Goal: Contribute content: Add original content to the website for others to see

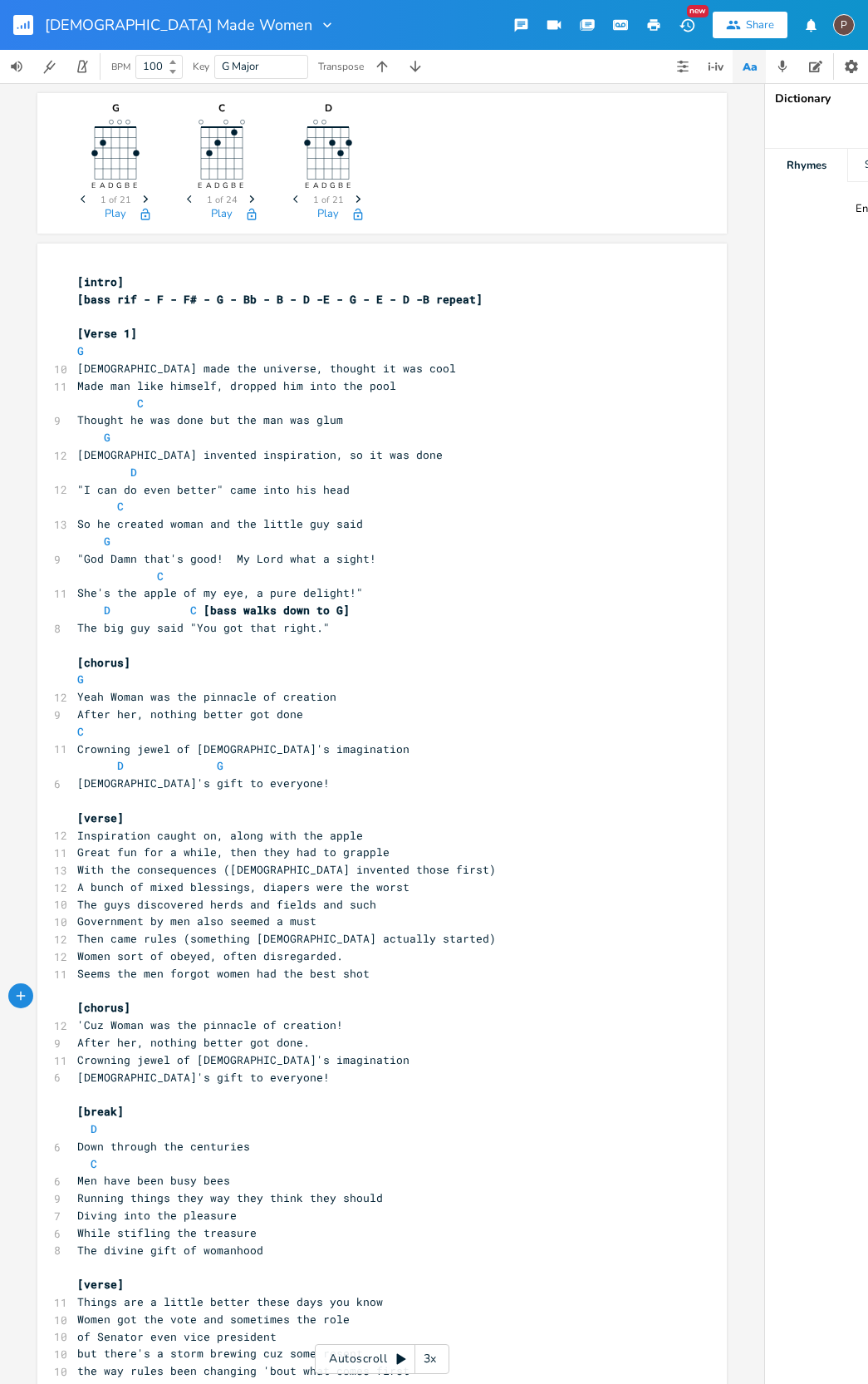
scroll to position [0, 20]
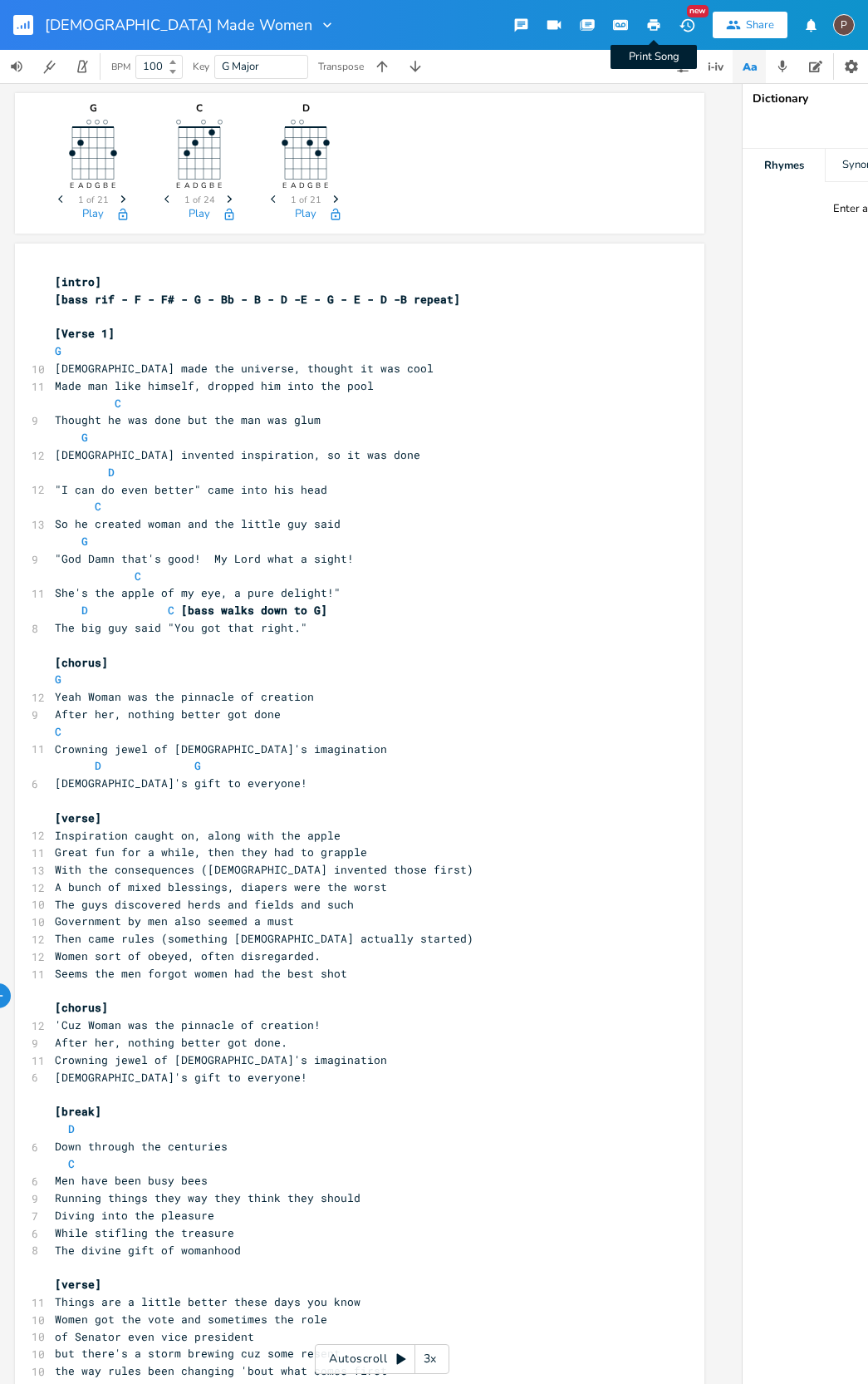
click at [653, 21] on icon "button" at bounding box center [654, 25] width 12 height 12
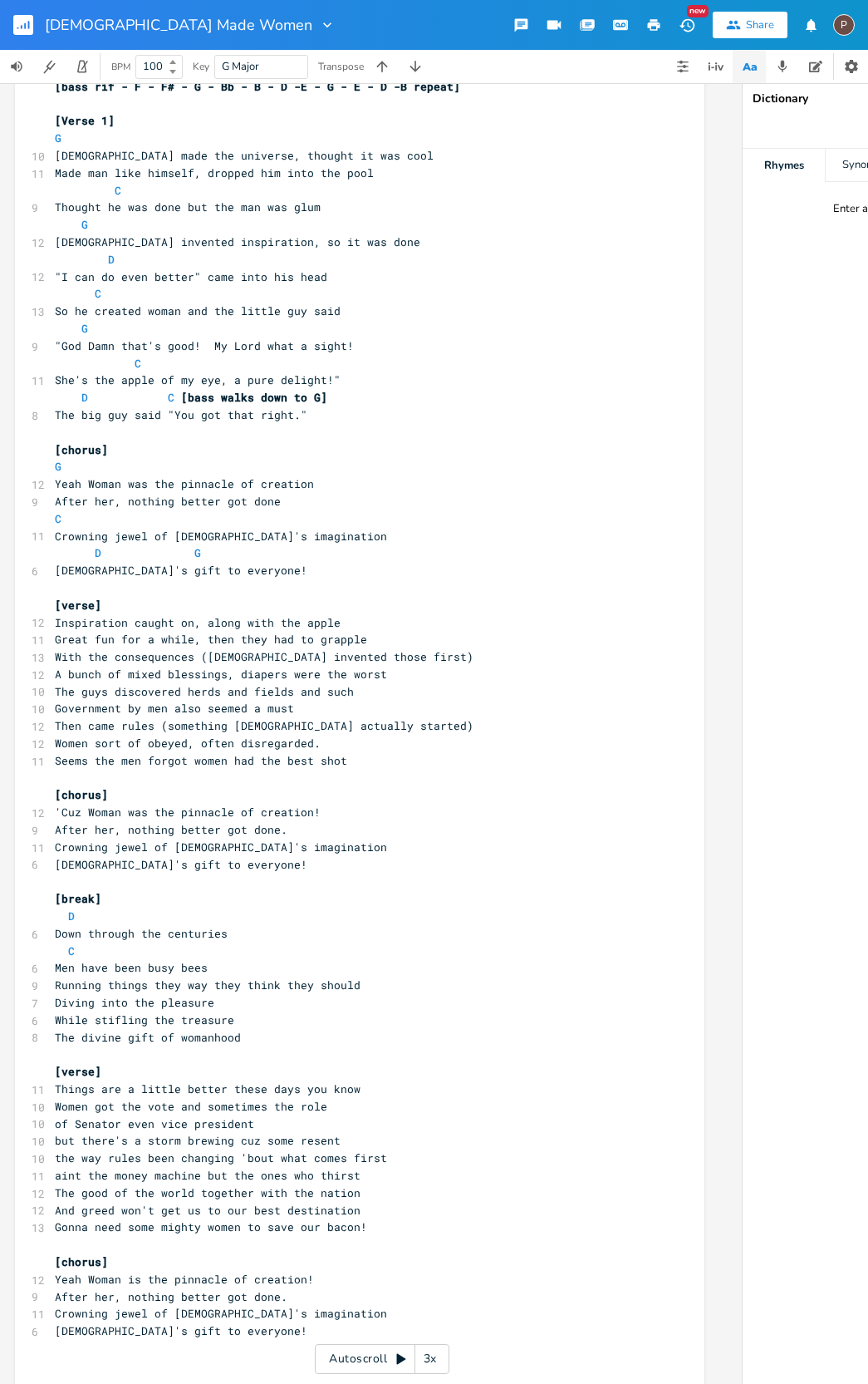
scroll to position [0, 0]
click at [147, 995] on span "Diving into the pleasure" at bounding box center [134, 1002] width 159 height 15
drag, startPoint x: 89, startPoint y: 967, endPoint x: 329, endPoint y: 1017, distance: 245.2
click at [89, 995] on span "Diving into the pleasure" at bounding box center [134, 1002] width 159 height 15
type textarea "e"
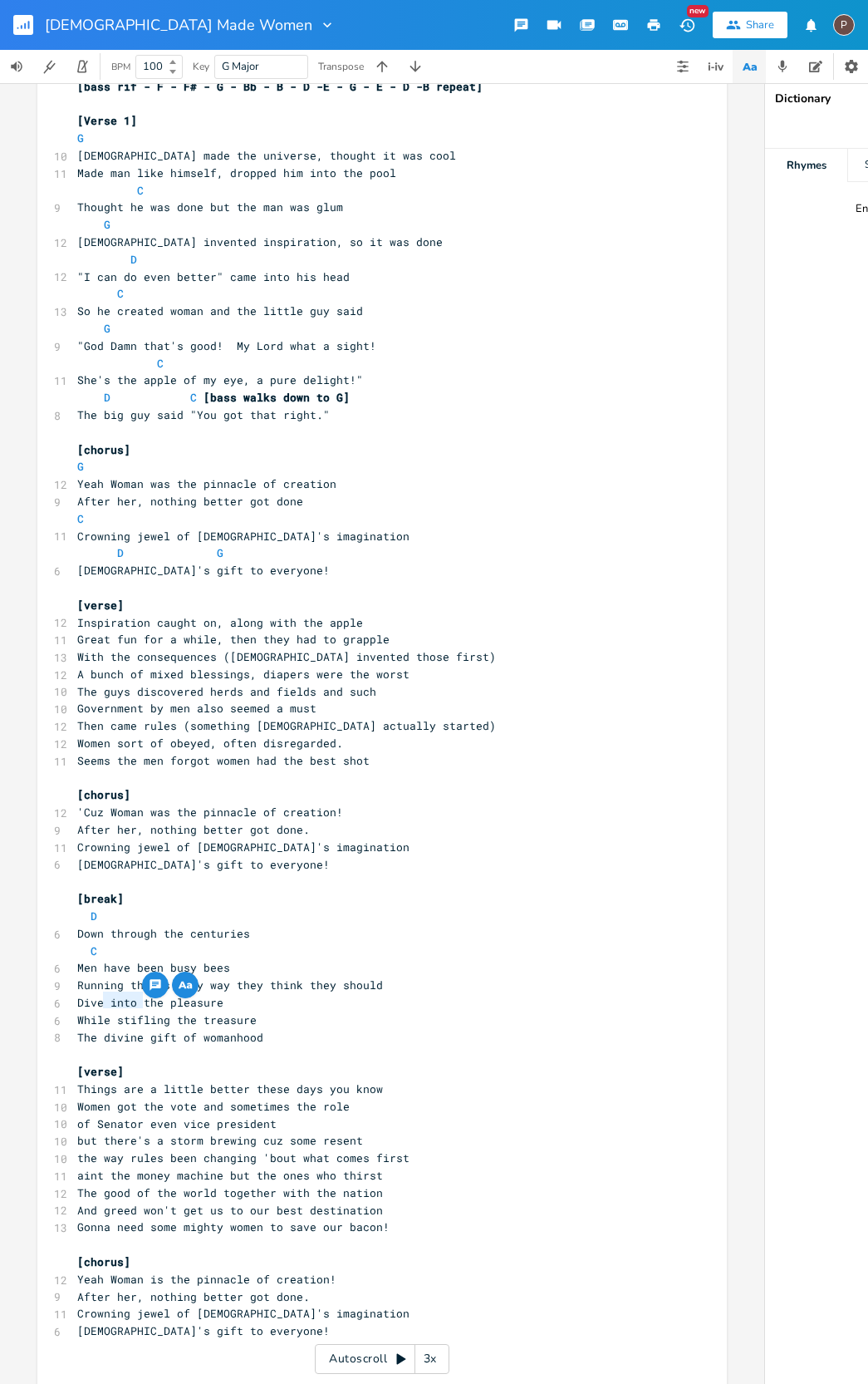
drag, startPoint x: 136, startPoint y: 1001, endPoint x: 99, endPoint y: 999, distance: 37.1
click at [99, 1030] on span "The divine gift of womanhood" at bounding box center [170, 1038] width 186 height 15
type textarea "true"
drag, startPoint x: 220, startPoint y: 951, endPoint x: 171, endPoint y: 950, distance: 49.0
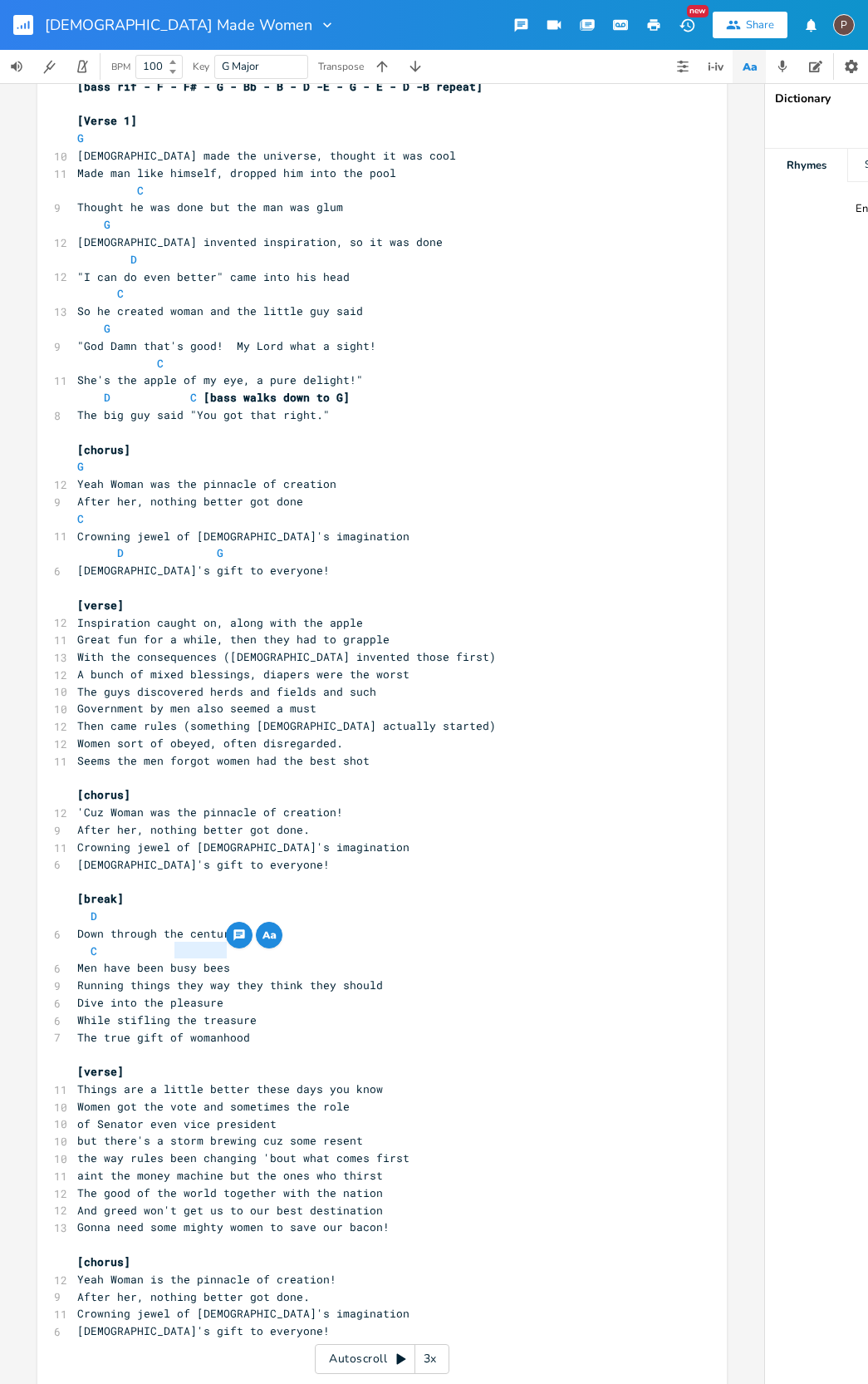
click at [171, 977] on span "Running things they way they think they should" at bounding box center [230, 985] width 306 height 15
type textarea "yeah"
type textarea ","
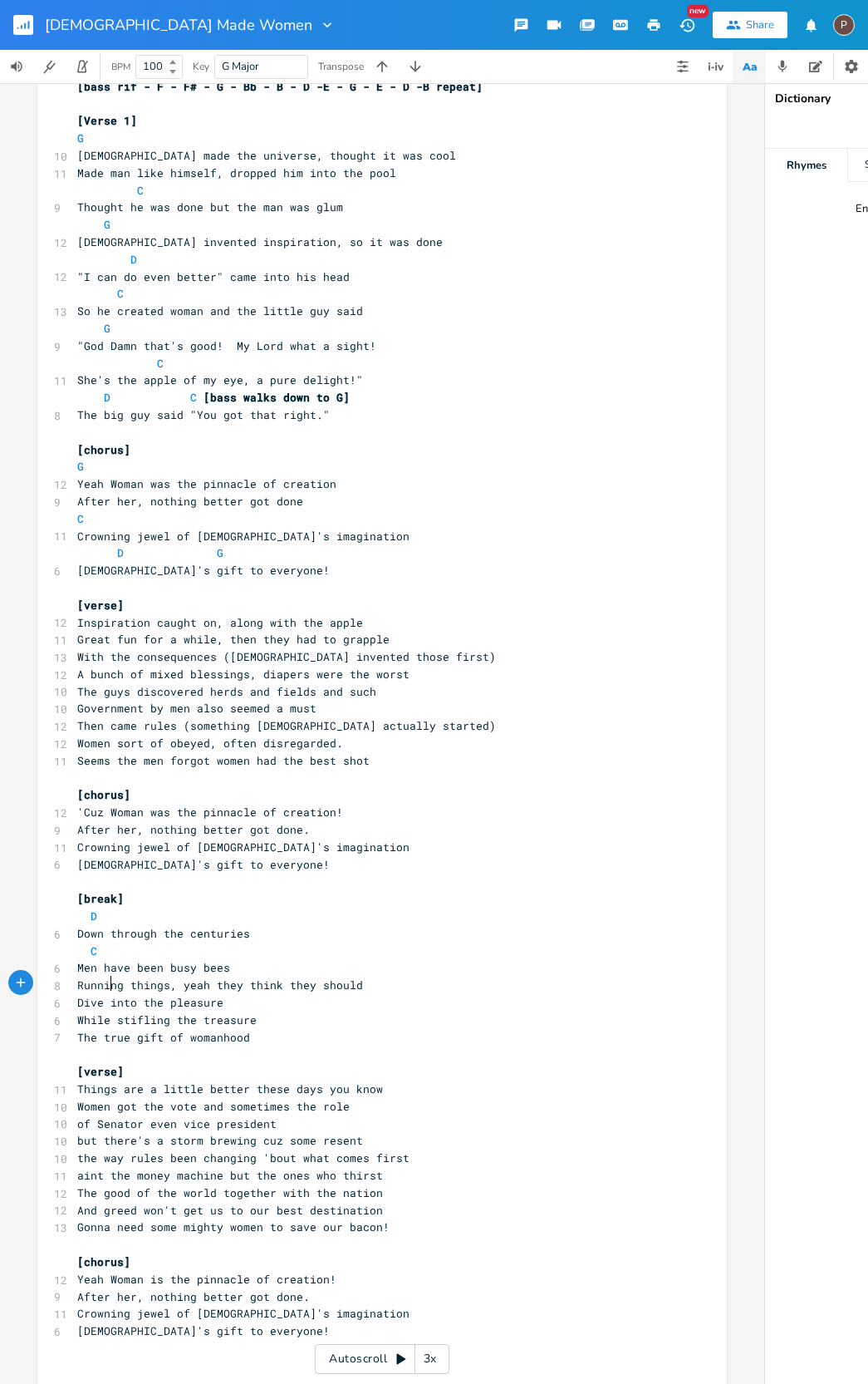
drag, startPoint x: 105, startPoint y: 982, endPoint x: 245, endPoint y: 1003, distance: 141.6
click at [109, 1013] on span "While stifling the treasure" at bounding box center [167, 1020] width 180 height 15
type textarea "But"
type textarea "s"
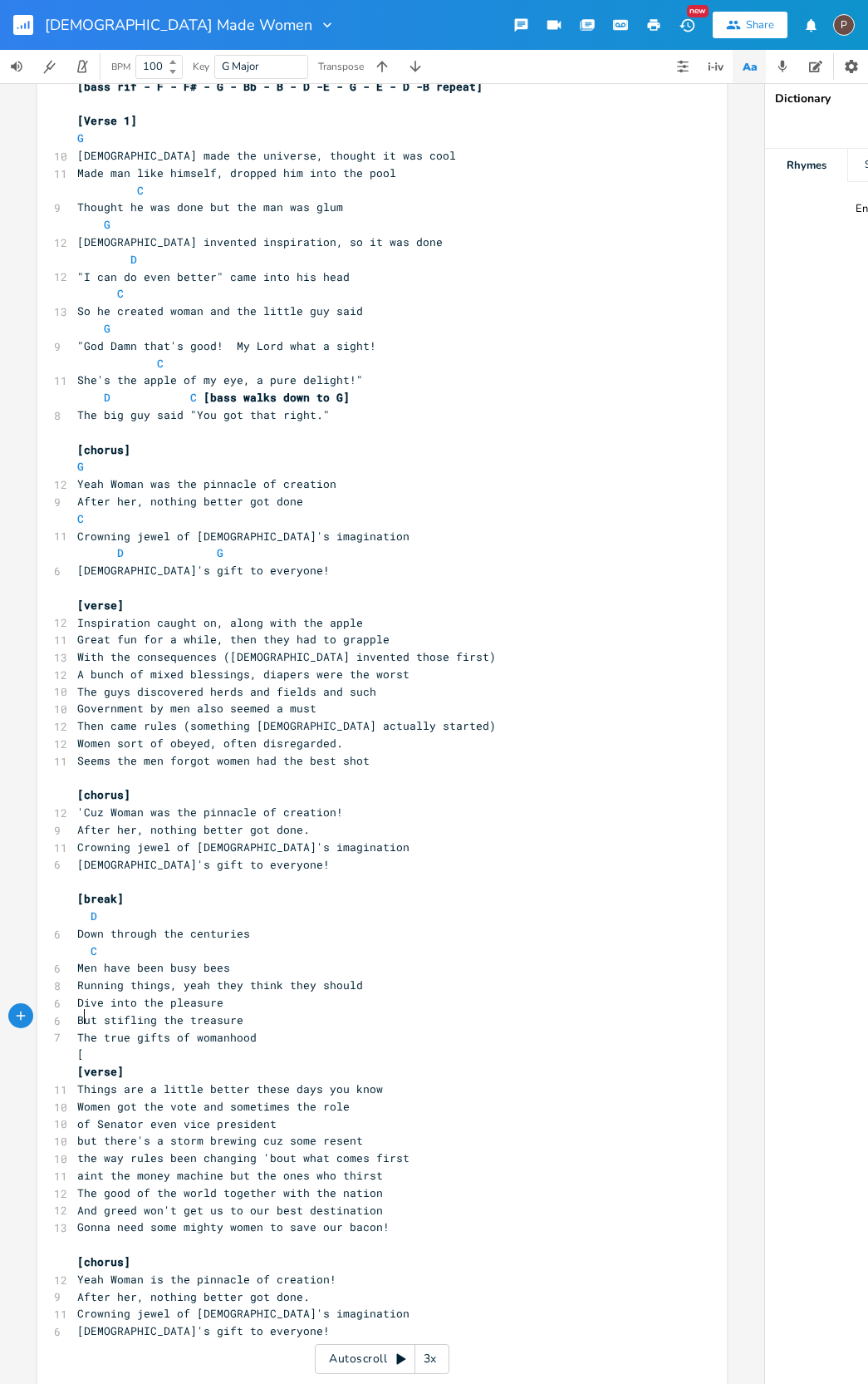
scroll to position [0, 2]
type textarea "[instrumental break]"
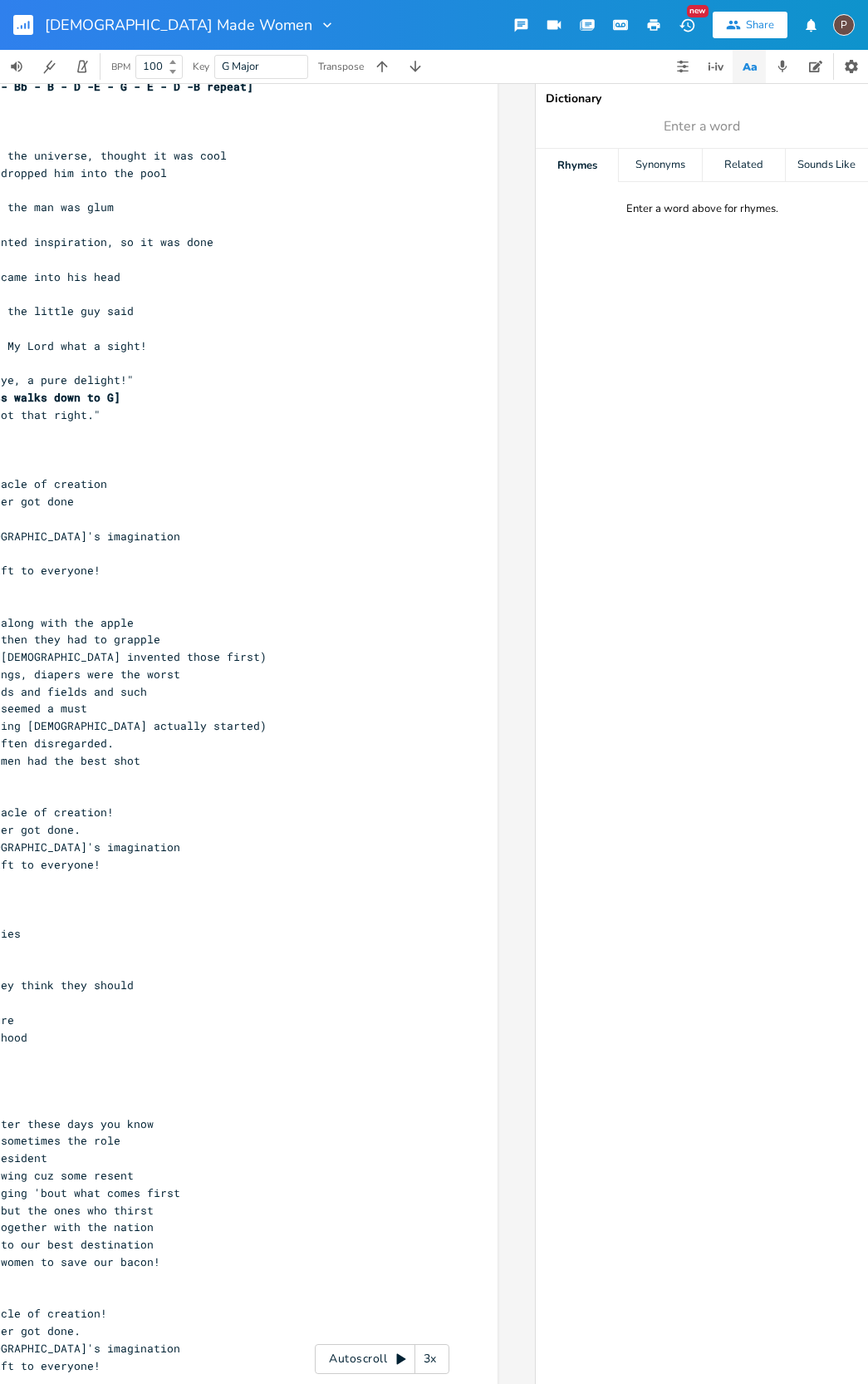
scroll to position [0, 229]
type input "first"
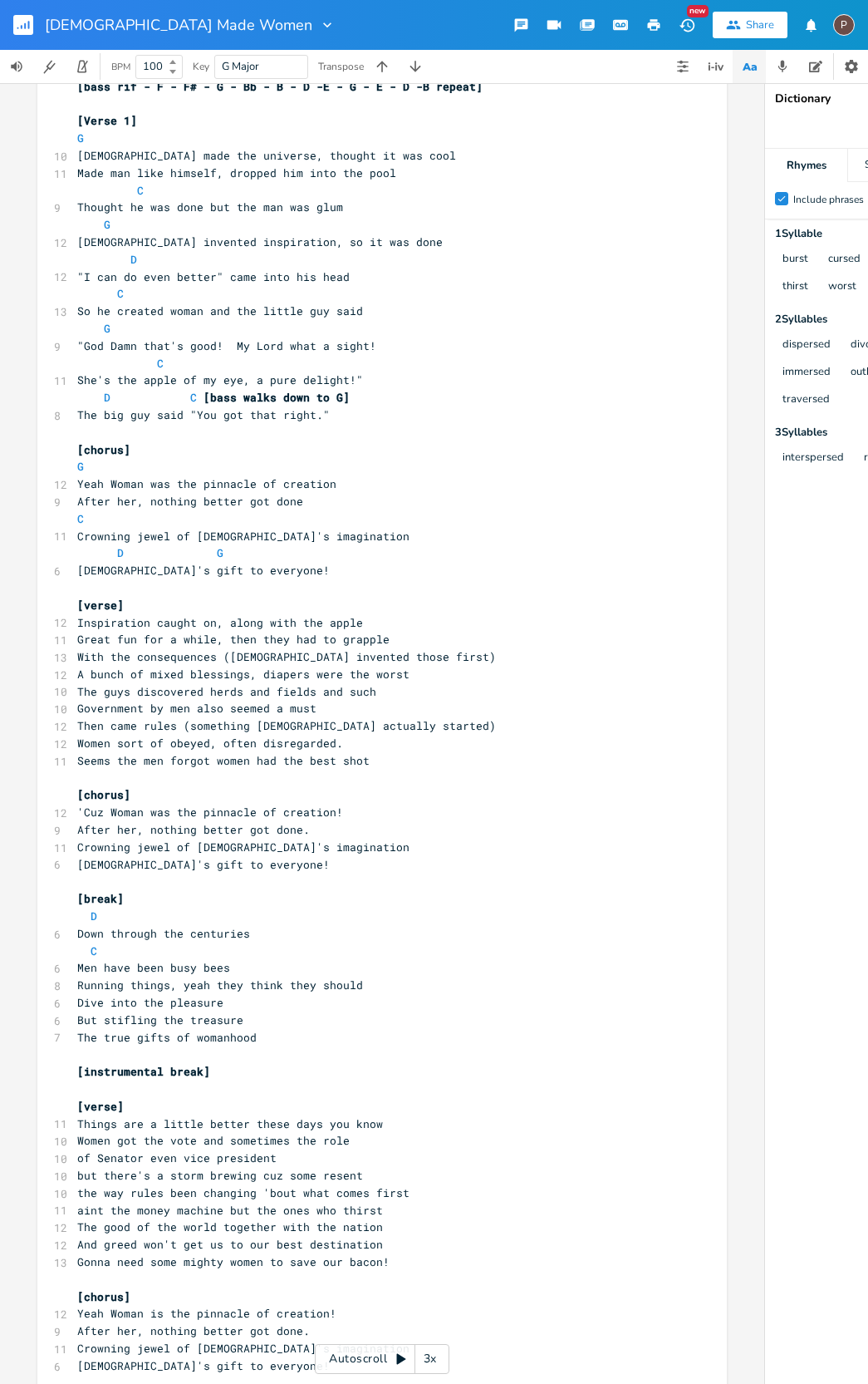
scroll to position [0, 0]
type textarea "aint"
drag, startPoint x: 105, startPoint y: 1167, endPoint x: 73, endPoint y: 1166, distance: 32.0
click at [77, 1203] on span "aint the money machine but the ones who thirst" at bounding box center [230, 1210] width 306 height 15
drag, startPoint x: 190, startPoint y: 1164, endPoint x: 341, endPoint y: 1165, distance: 151.0
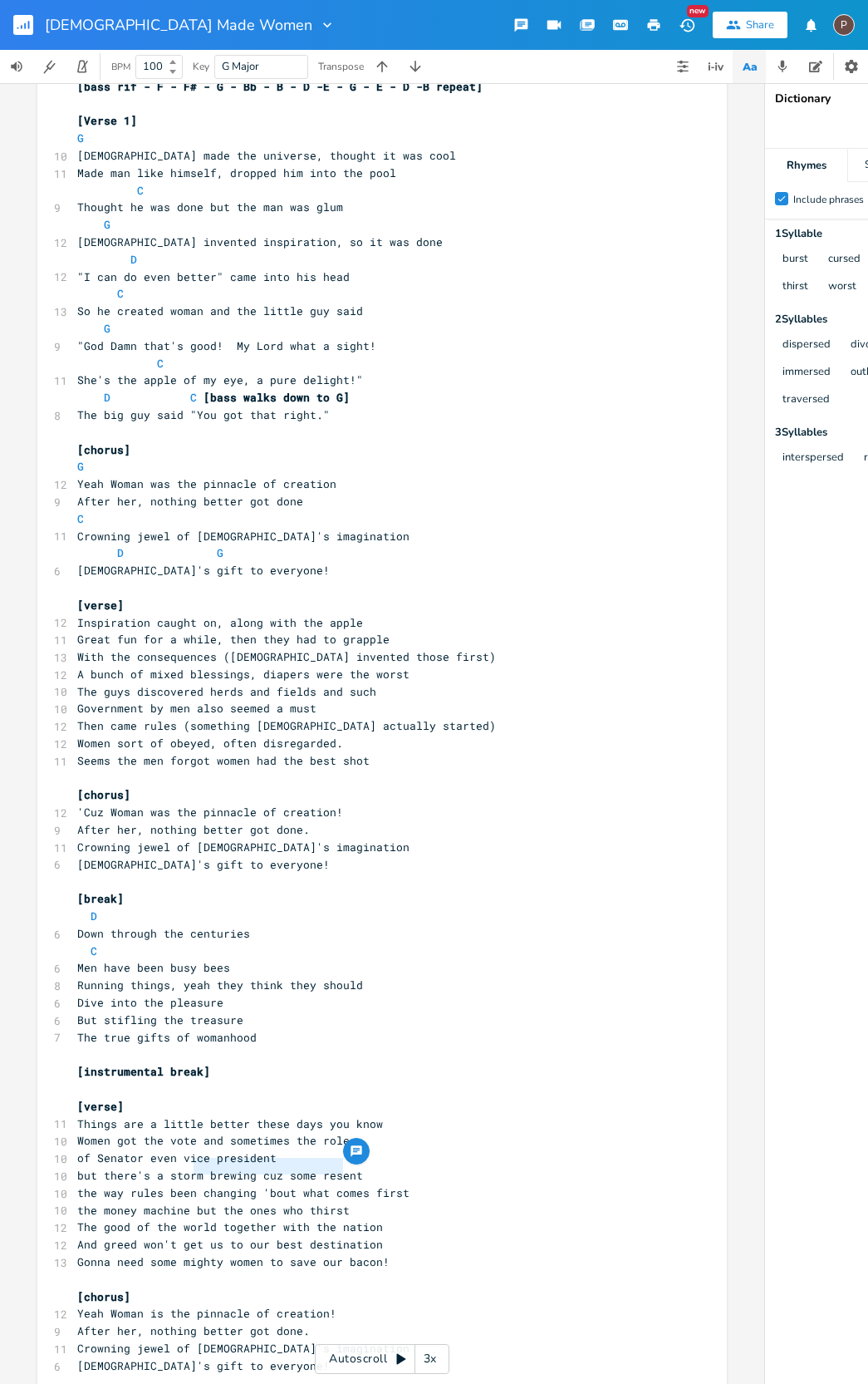
click at [340, 1202] on pre "the money machine but the ones who thirst" at bounding box center [373, 1210] width 600 height 18
type textarea "don't need us the worst"
type textarea "yeah all"
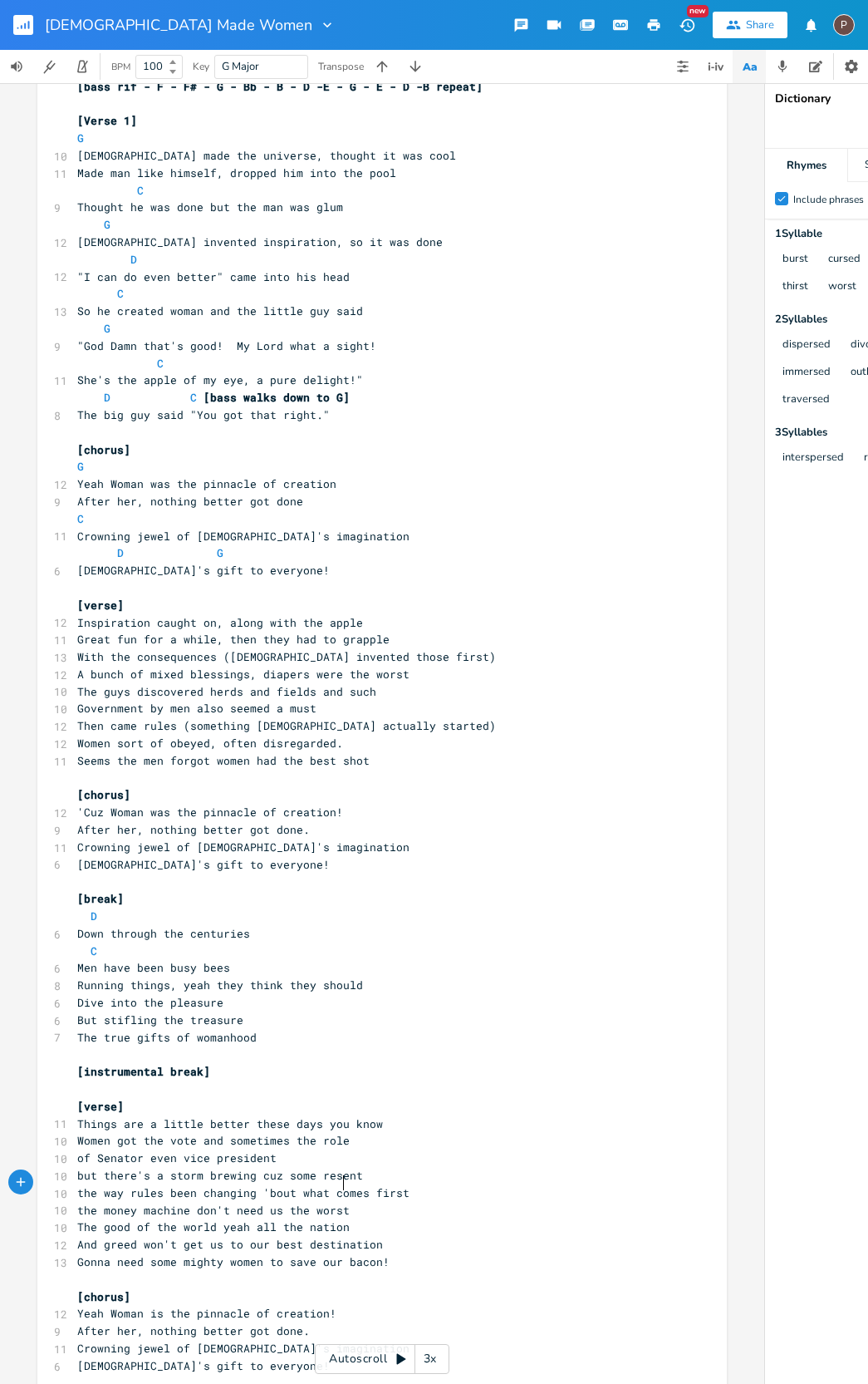
type textarea "s"
type textarea "G"
type textarea "'ll never"
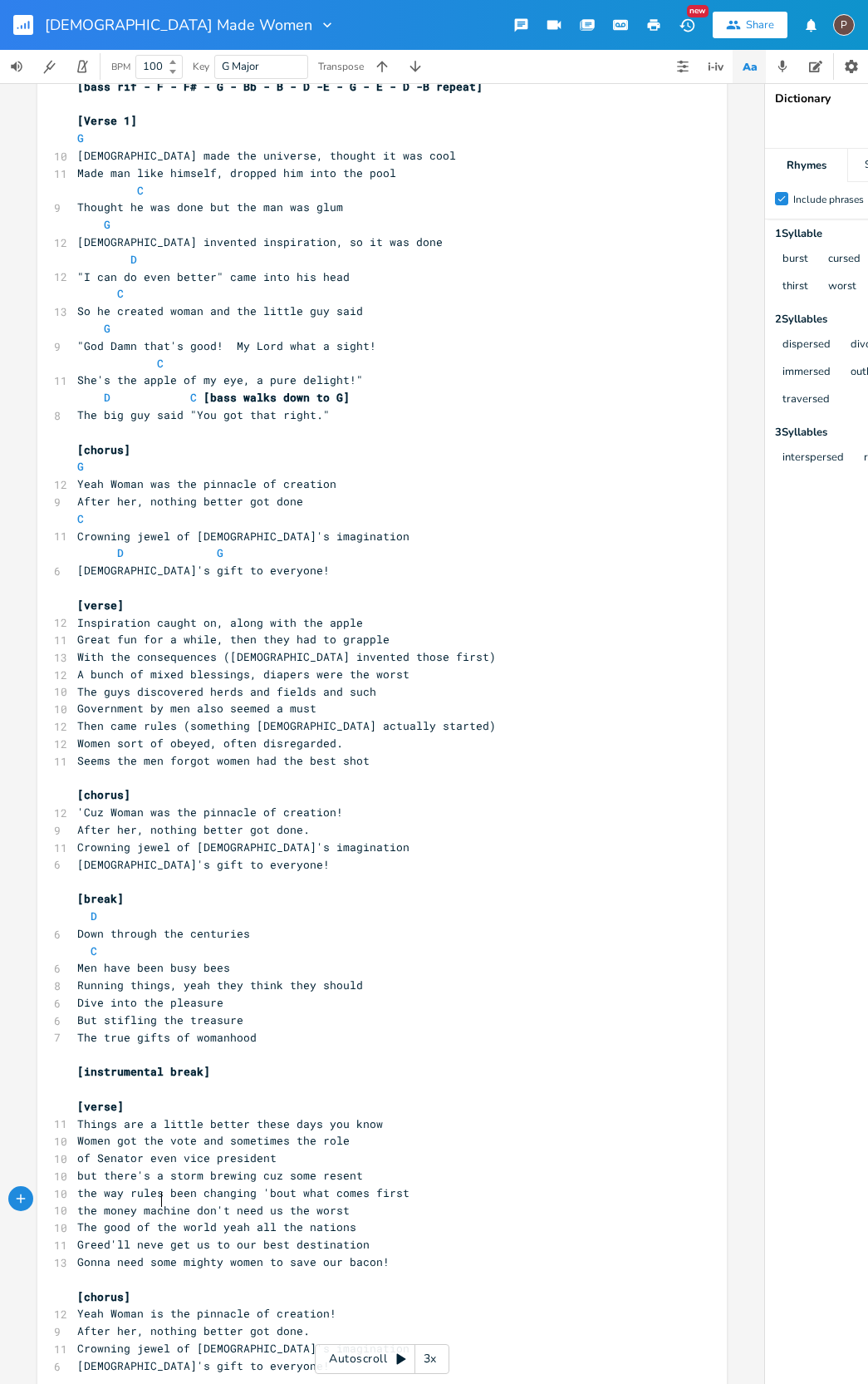
scroll to position [0, 33]
click at [359, 153] on pre "[DEMOGRAPHIC_DATA] made the universe, thought it was cool" at bounding box center [373, 155] width 600 height 18
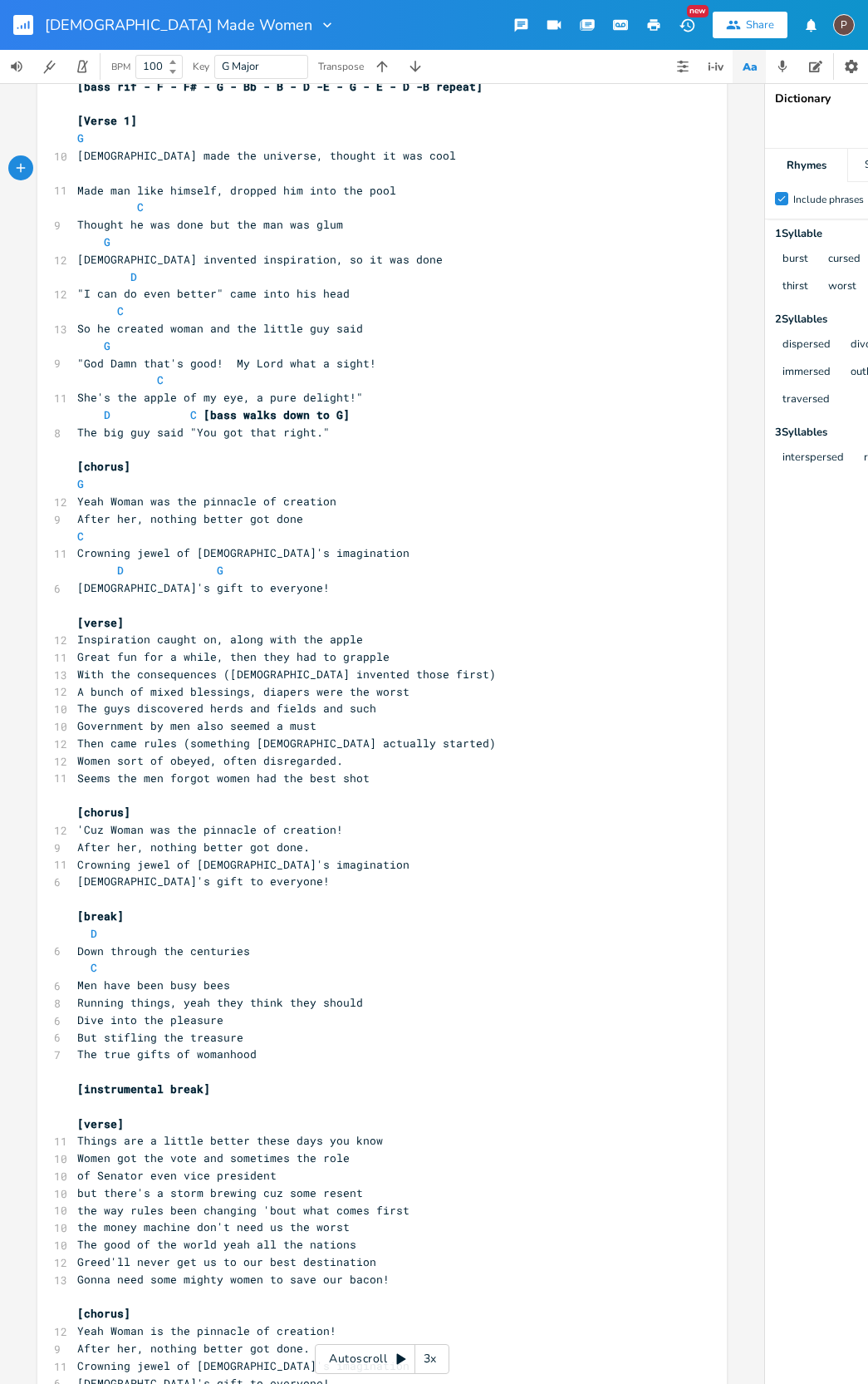
type textarea "G"
click at [617, 302] on pre "C" at bounding box center [373, 311] width 600 height 18
click at [136, 253] on span "[DEMOGRAPHIC_DATA] invented inspiration, so it was done" at bounding box center [260, 260] width 366 height 15
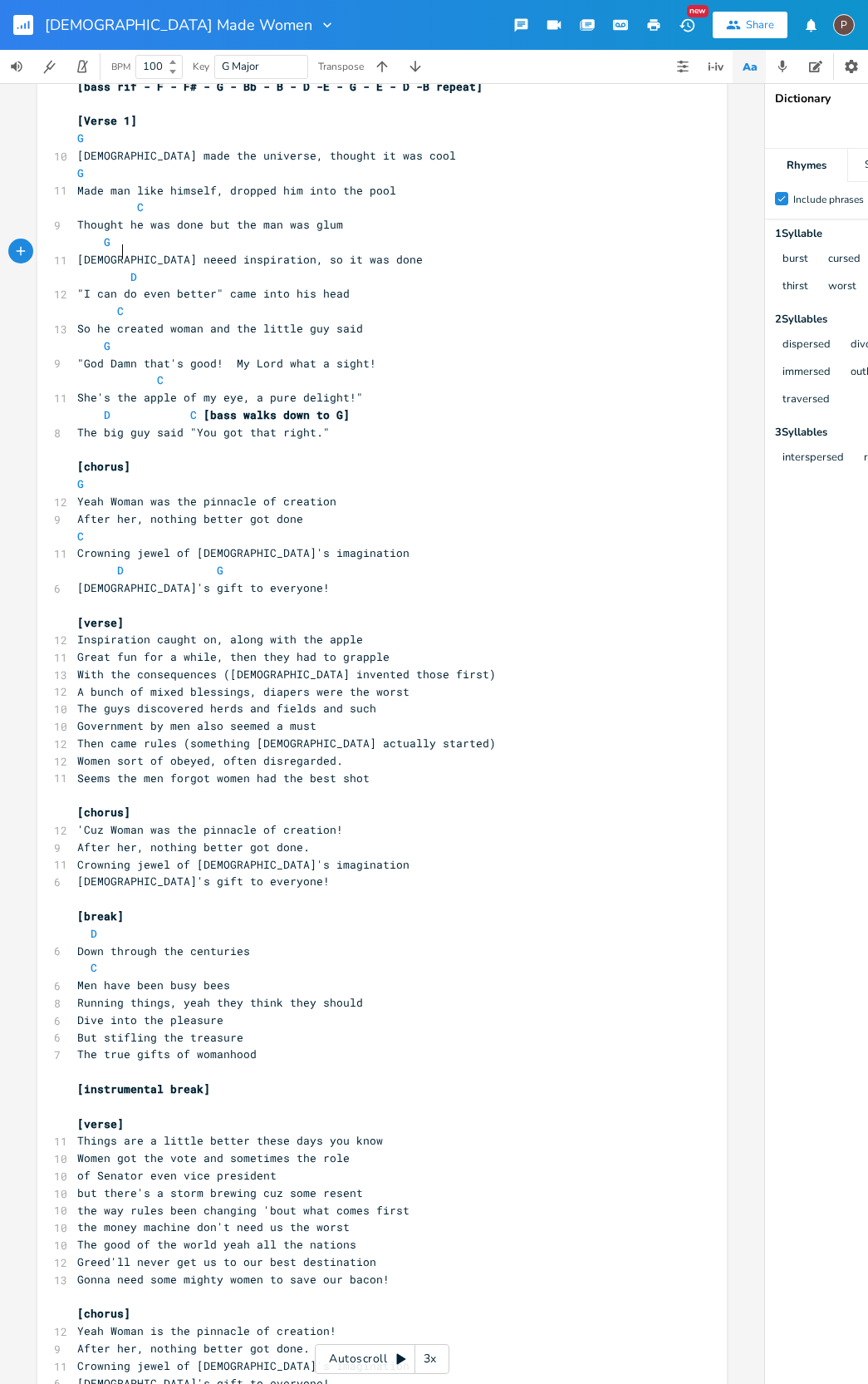
type textarea "need"
click at [328, 493] on pre "Yeah Woman was the pinnacle of creation" at bounding box center [373, 502] width 600 height 18
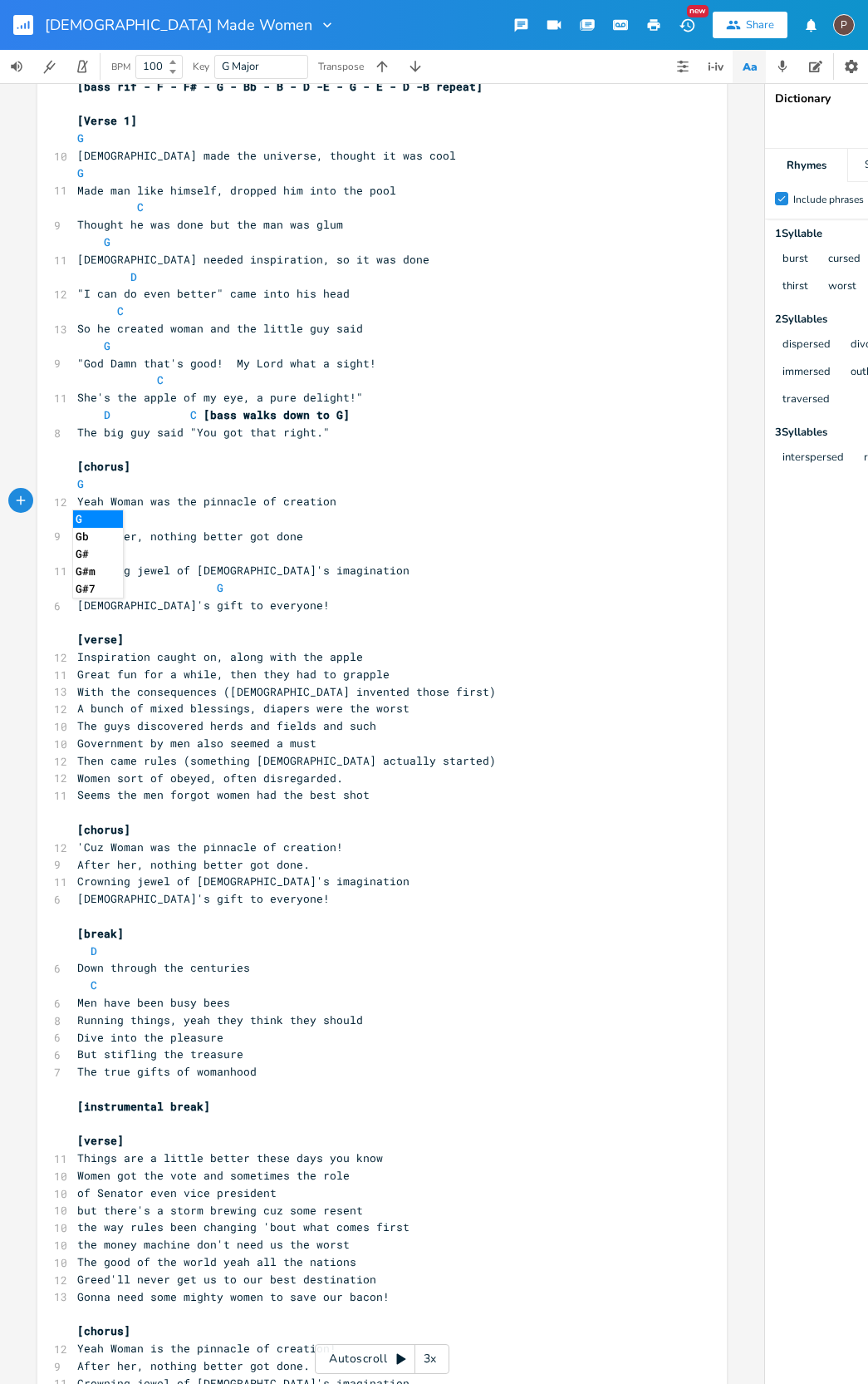
type textarea "G"
click at [234, 994] on pre "Men have been busy bees" at bounding box center [373, 1002] width 600 height 18
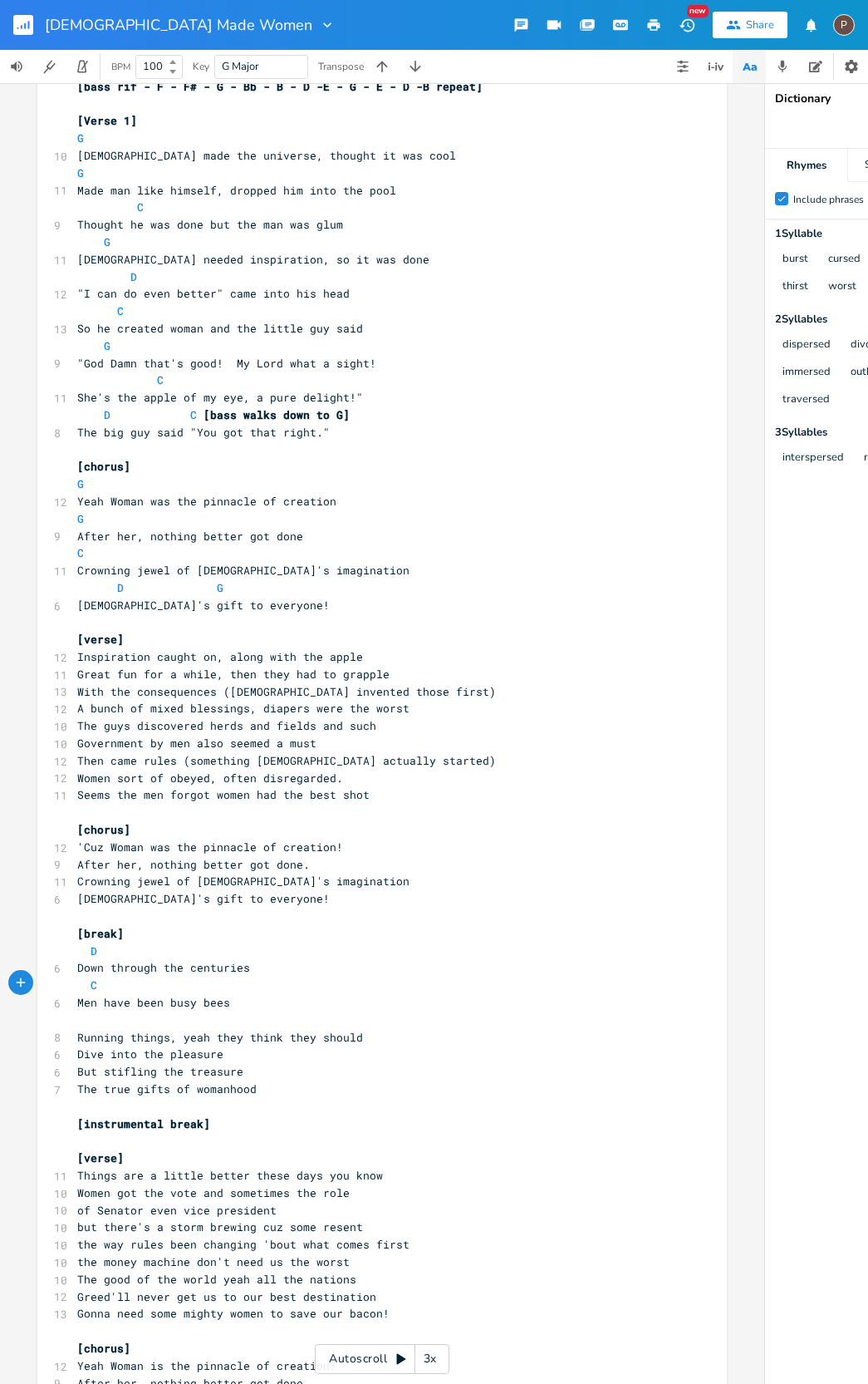
scroll to position [0, 6]
type textarea "G"
drag, startPoint x: 159, startPoint y: 370, endPoint x: 161, endPoint y: 380, distance: 10.2
click at [160, 372] on span "C" at bounding box center [124, 380] width 93 height 15
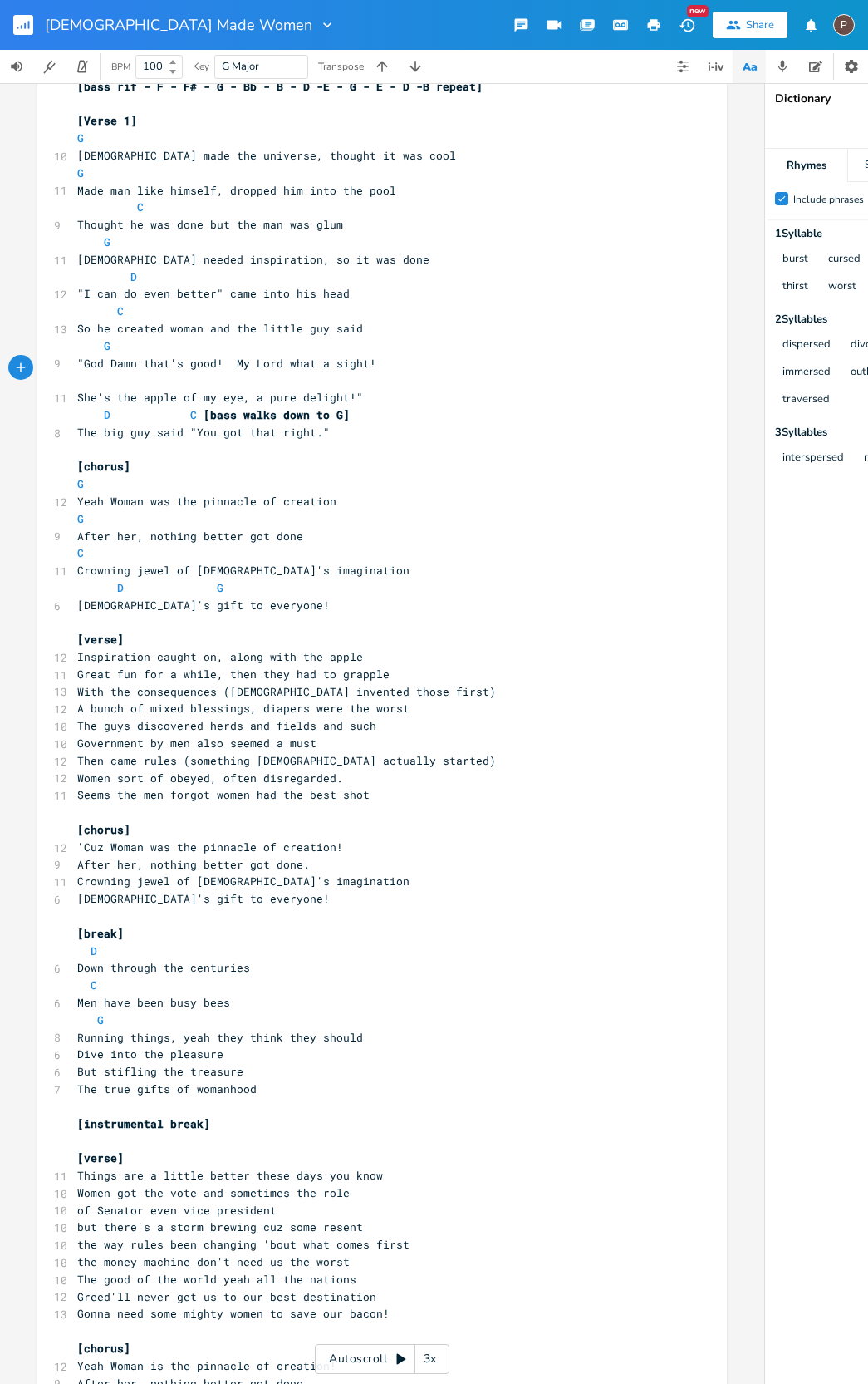
scroll to position [0, 7]
type textarea "G"
click at [104, 408] on span "D" at bounding box center [107, 415] width 7 height 16
type textarea "C"
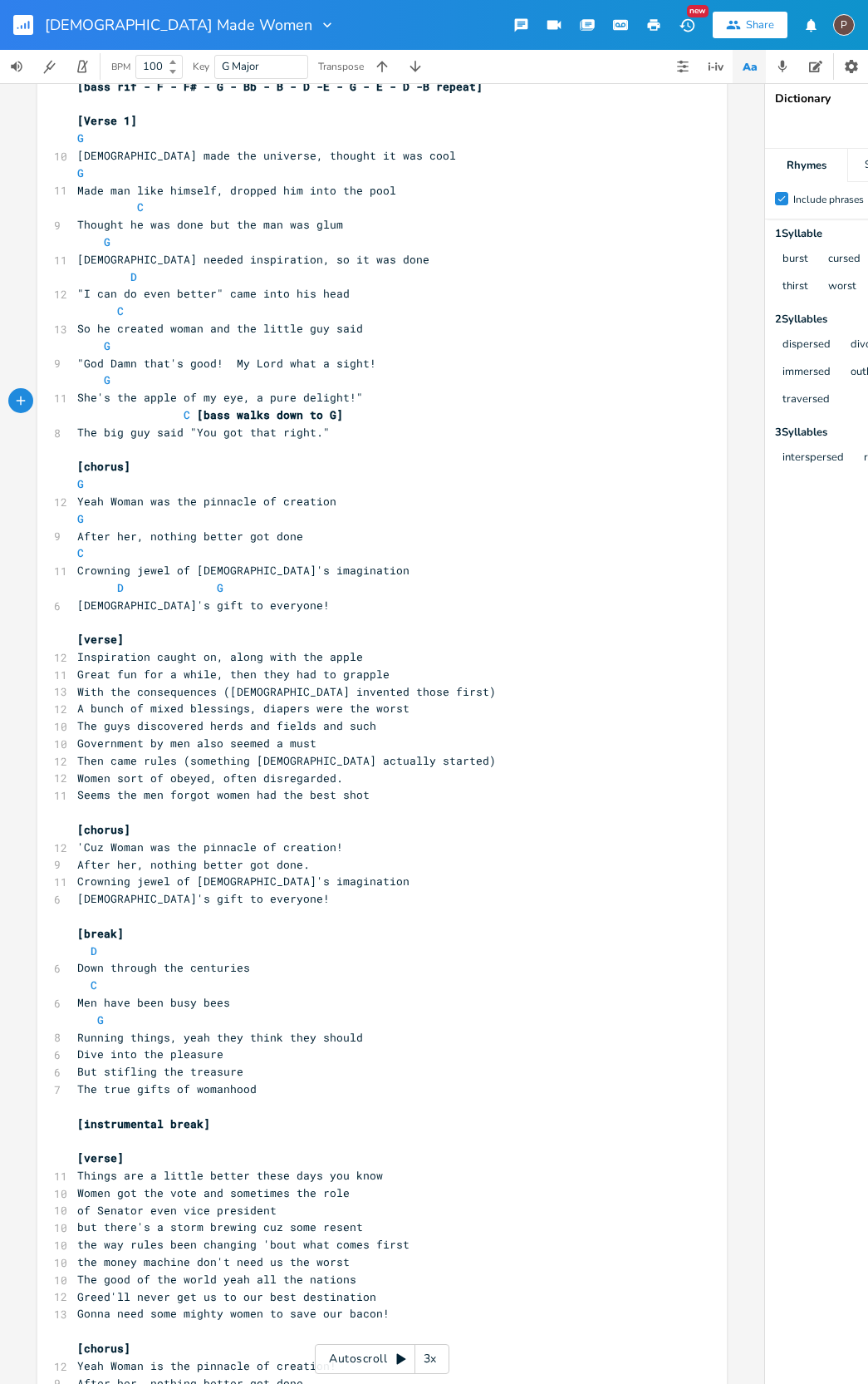
scroll to position [0, 5]
type textarea "D"
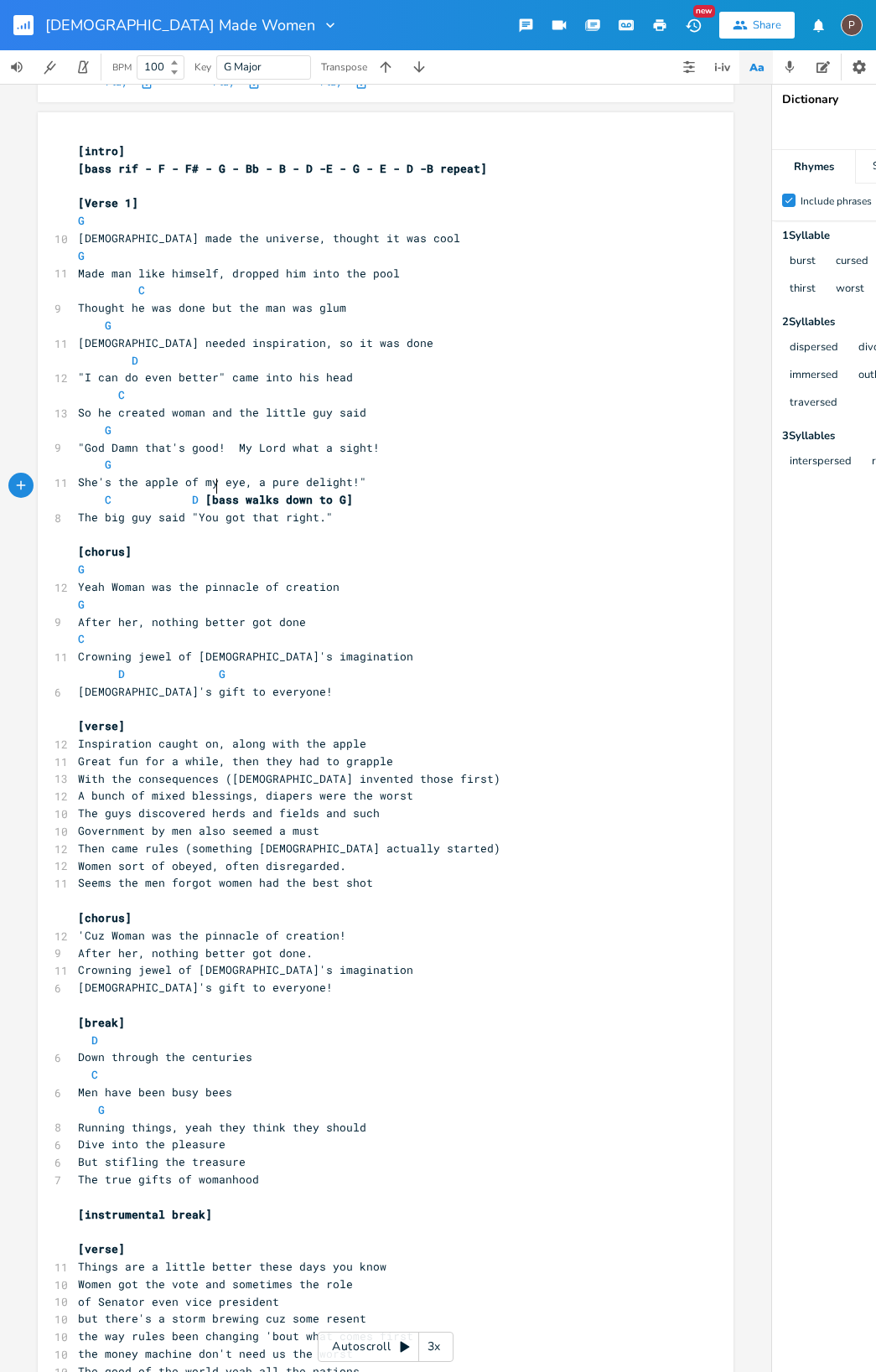
scroll to position [0, 0]
click at [25, 31] on rect "button" at bounding box center [23, 24] width 20 height 20
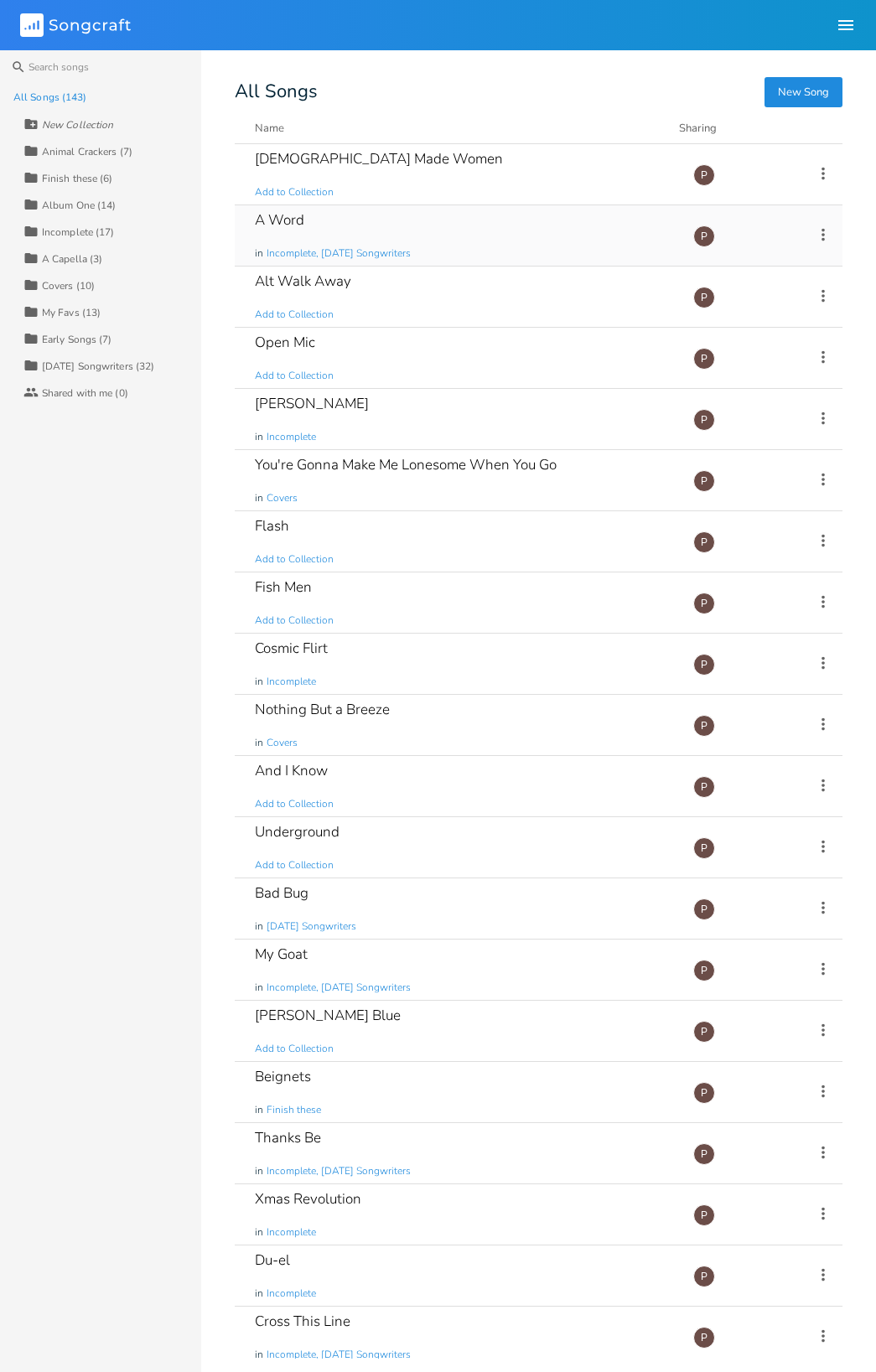
drag, startPoint x: 277, startPoint y: 224, endPoint x: 267, endPoint y: 223, distance: 10.0
click at [277, 224] on div "A Word" at bounding box center [280, 220] width 50 height 14
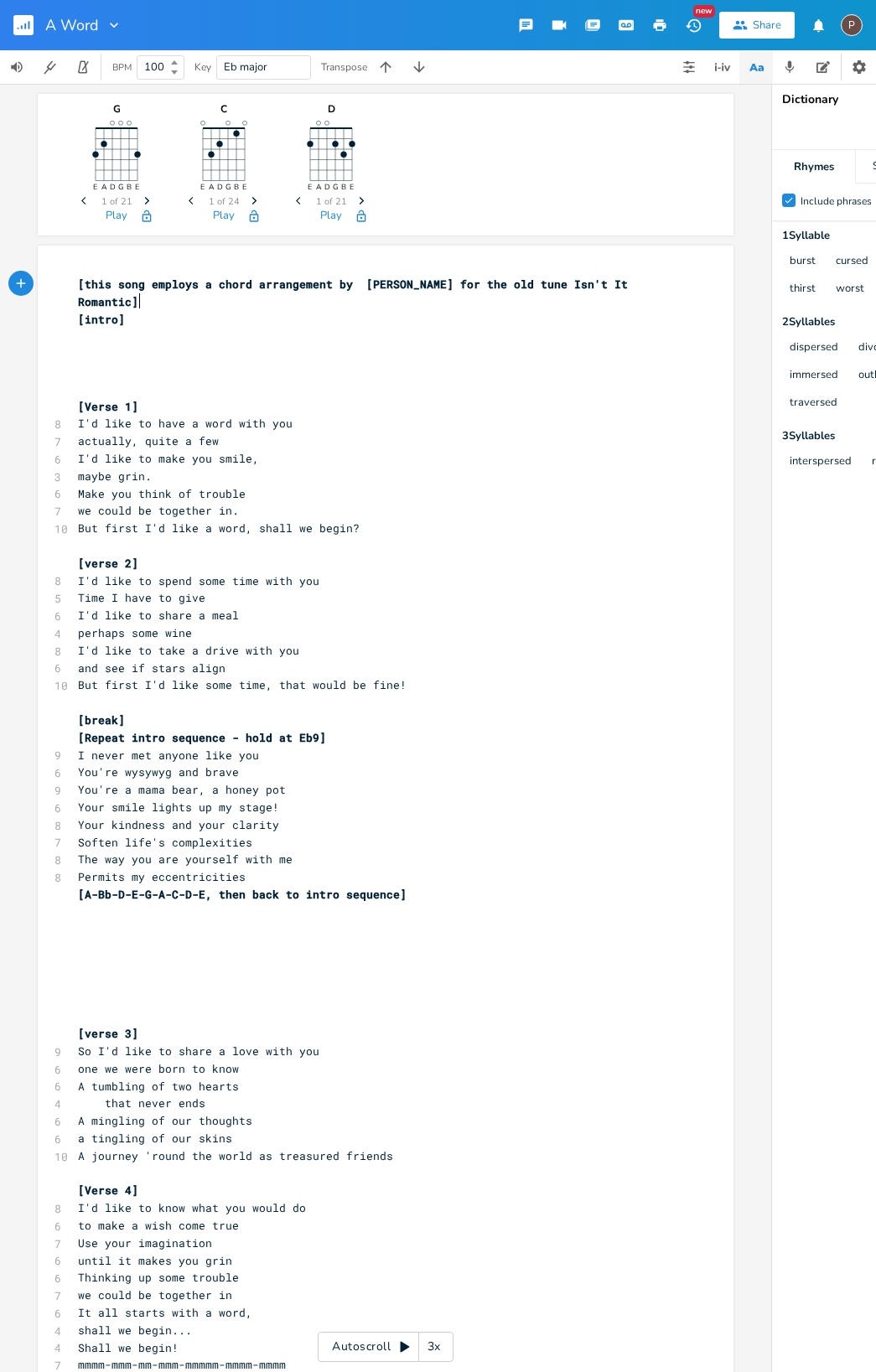
scroll to position [0, 1]
